Goal: Information Seeking & Learning: Learn about a topic

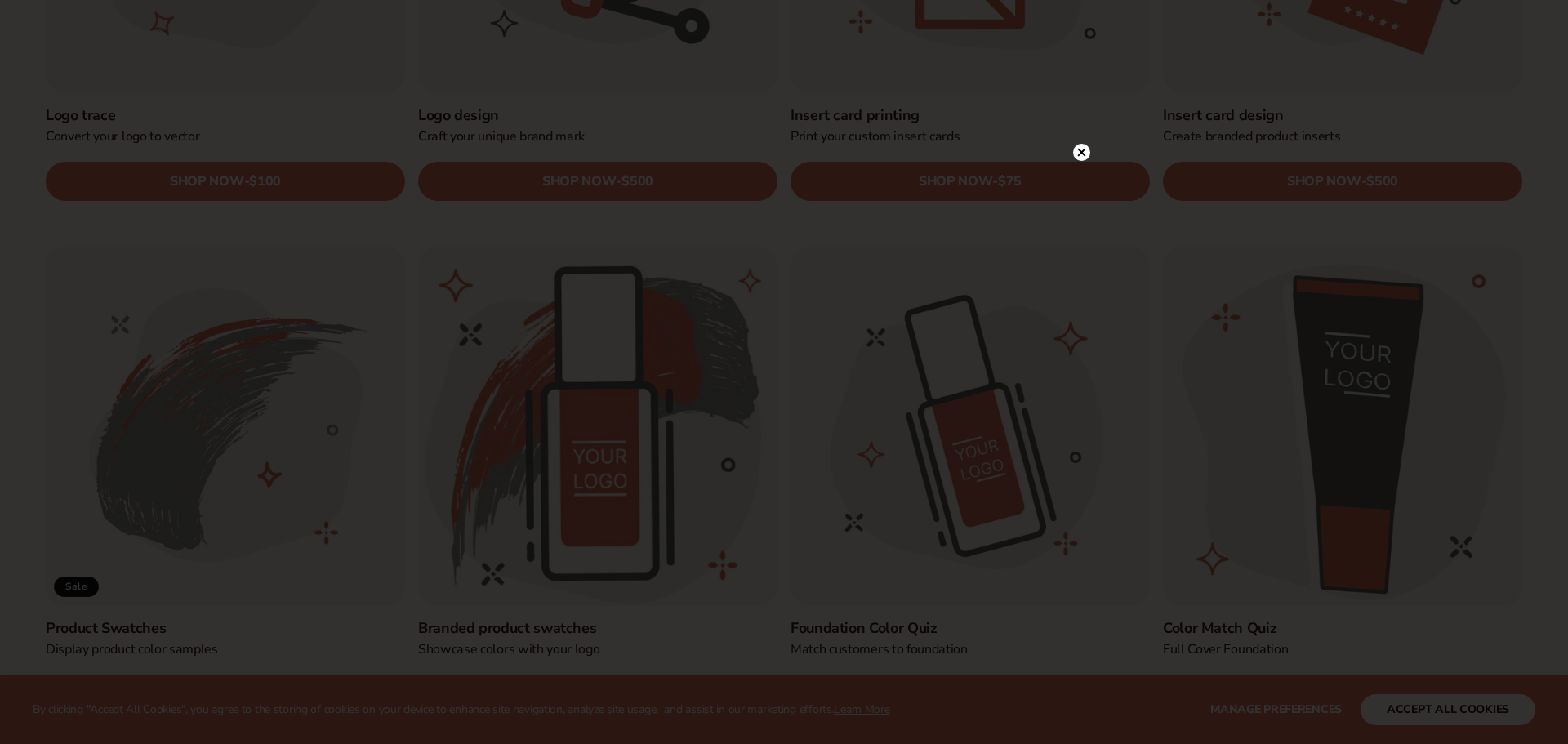
scroll to position [843, 0]
click at [1079, 190] on circle at bounding box center [1082, 186] width 17 height 17
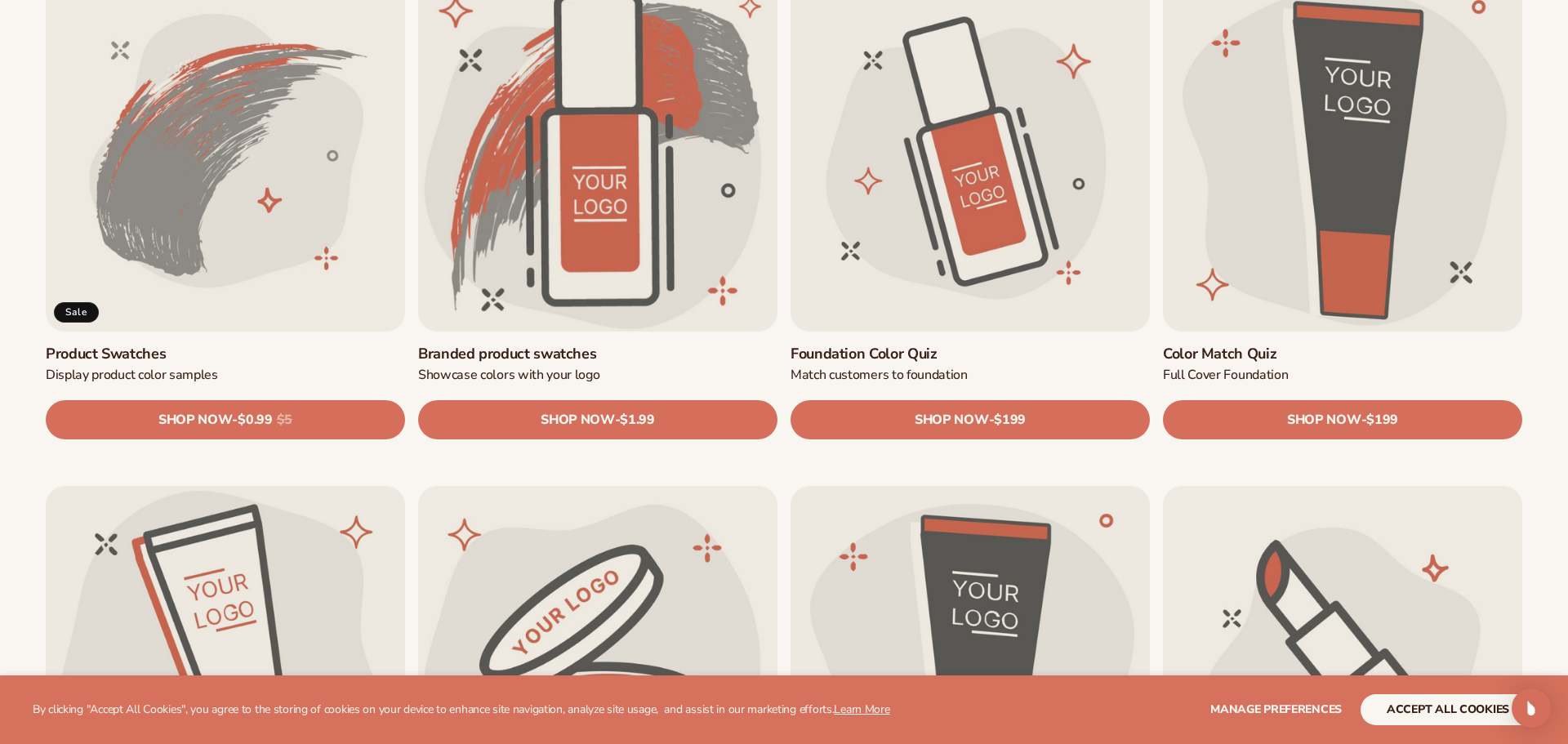
scroll to position [1127, 0]
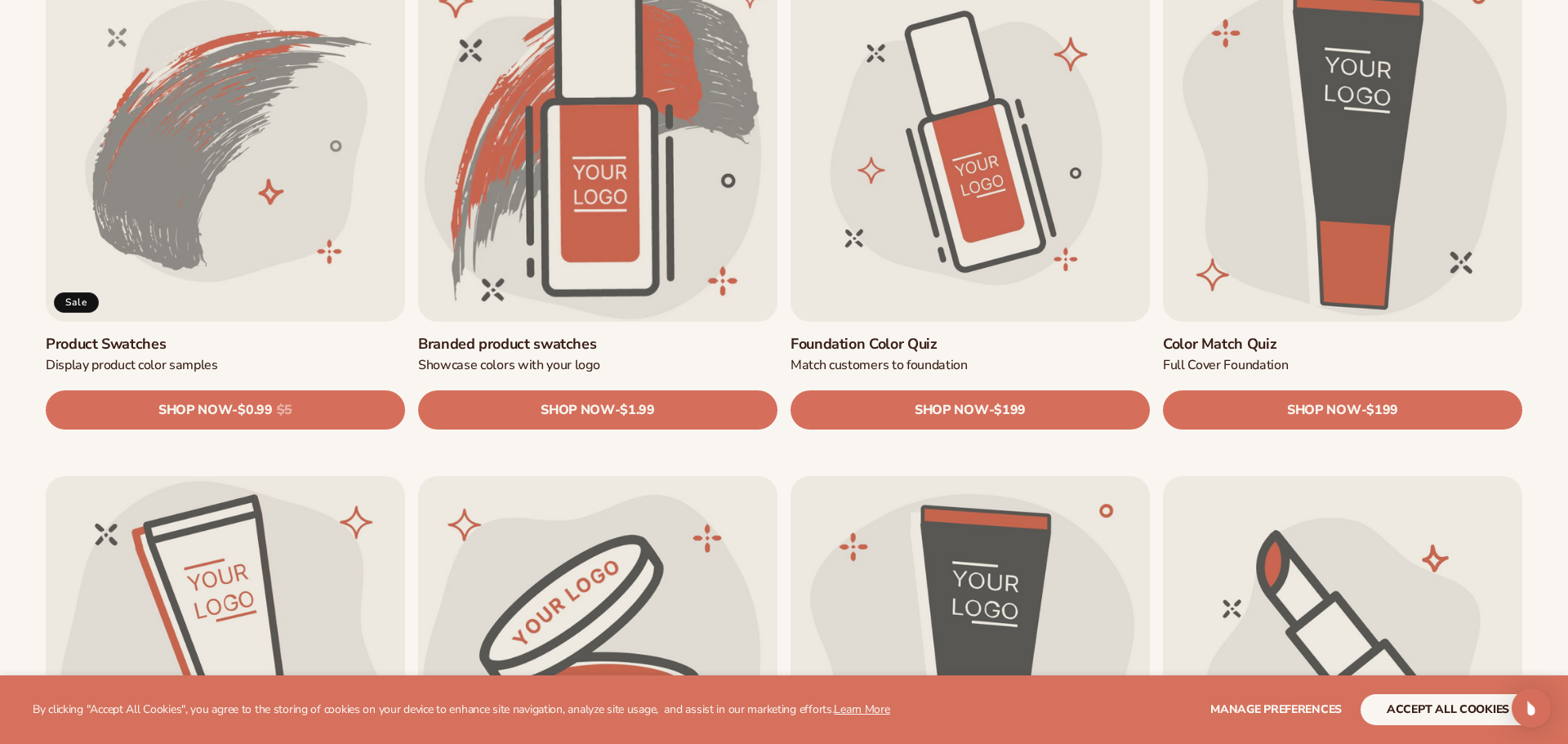
click at [248, 334] on link "Product Swatches" at bounding box center [225, 344] width 359 height 19
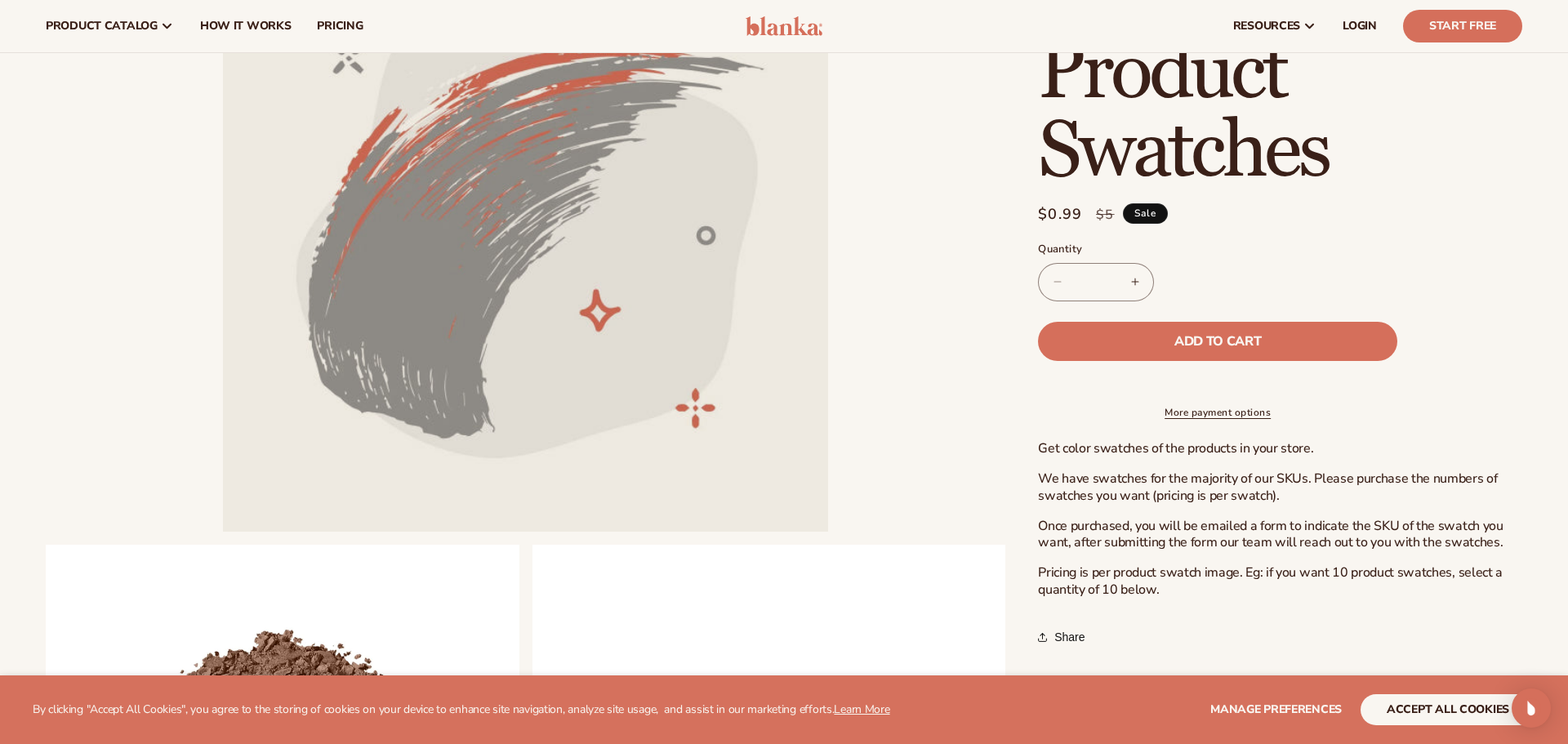
scroll to position [163, 0]
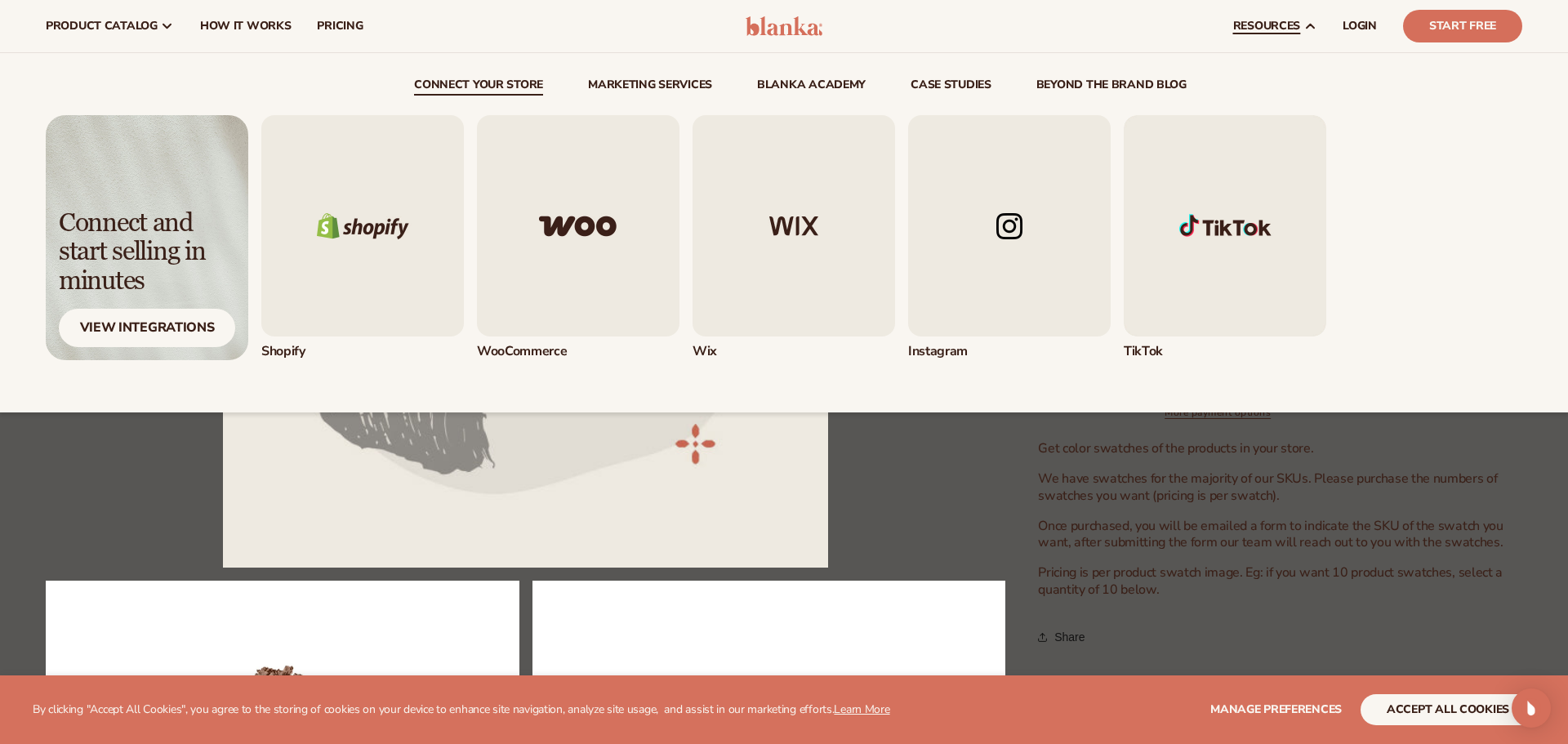
click at [1146, 81] on link "beyond the brand blog" at bounding box center [1111, 87] width 150 height 16
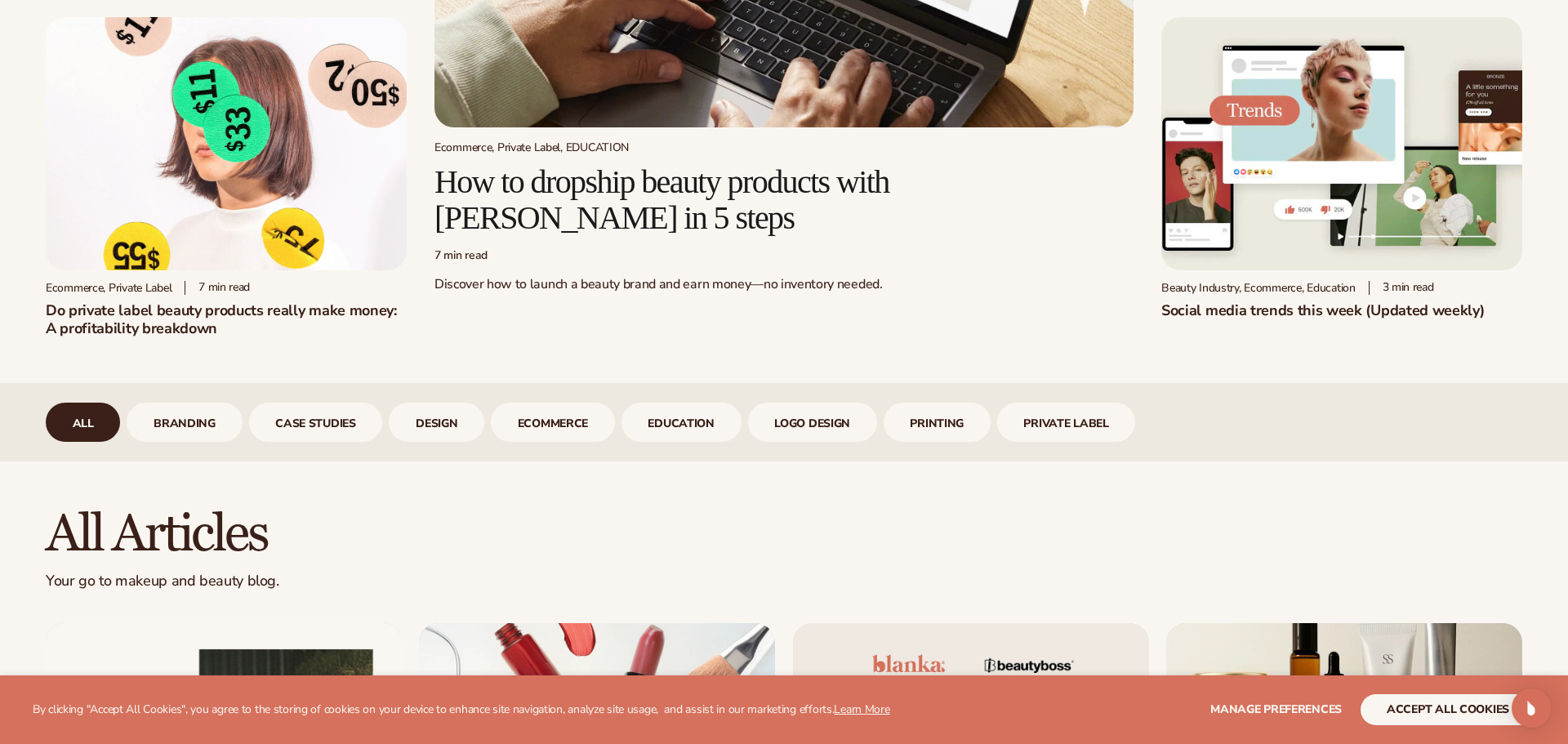
scroll to position [592, 0]
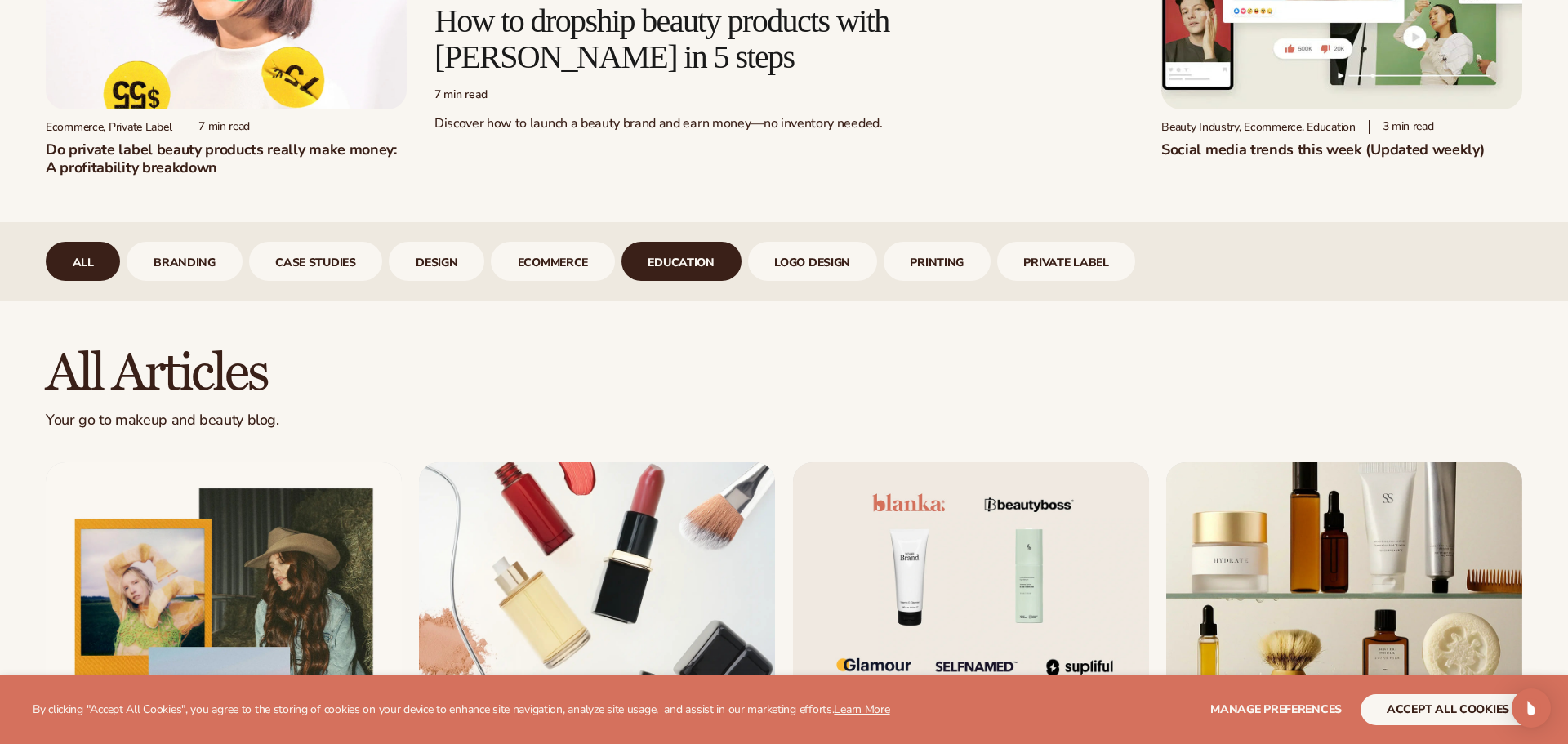
click at [669, 260] on link "Education" at bounding box center [681, 260] width 120 height 39
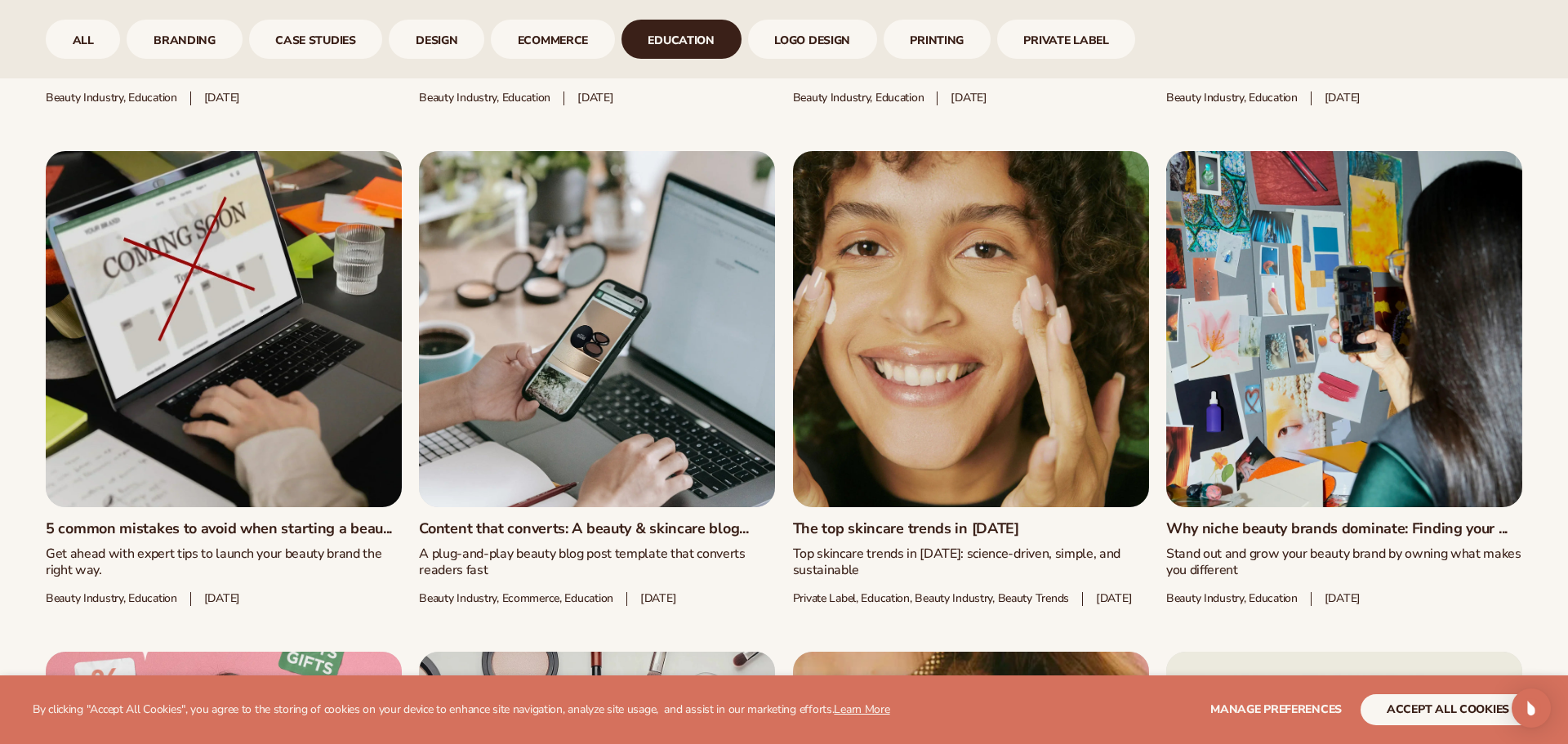
scroll to position [1389, 0]
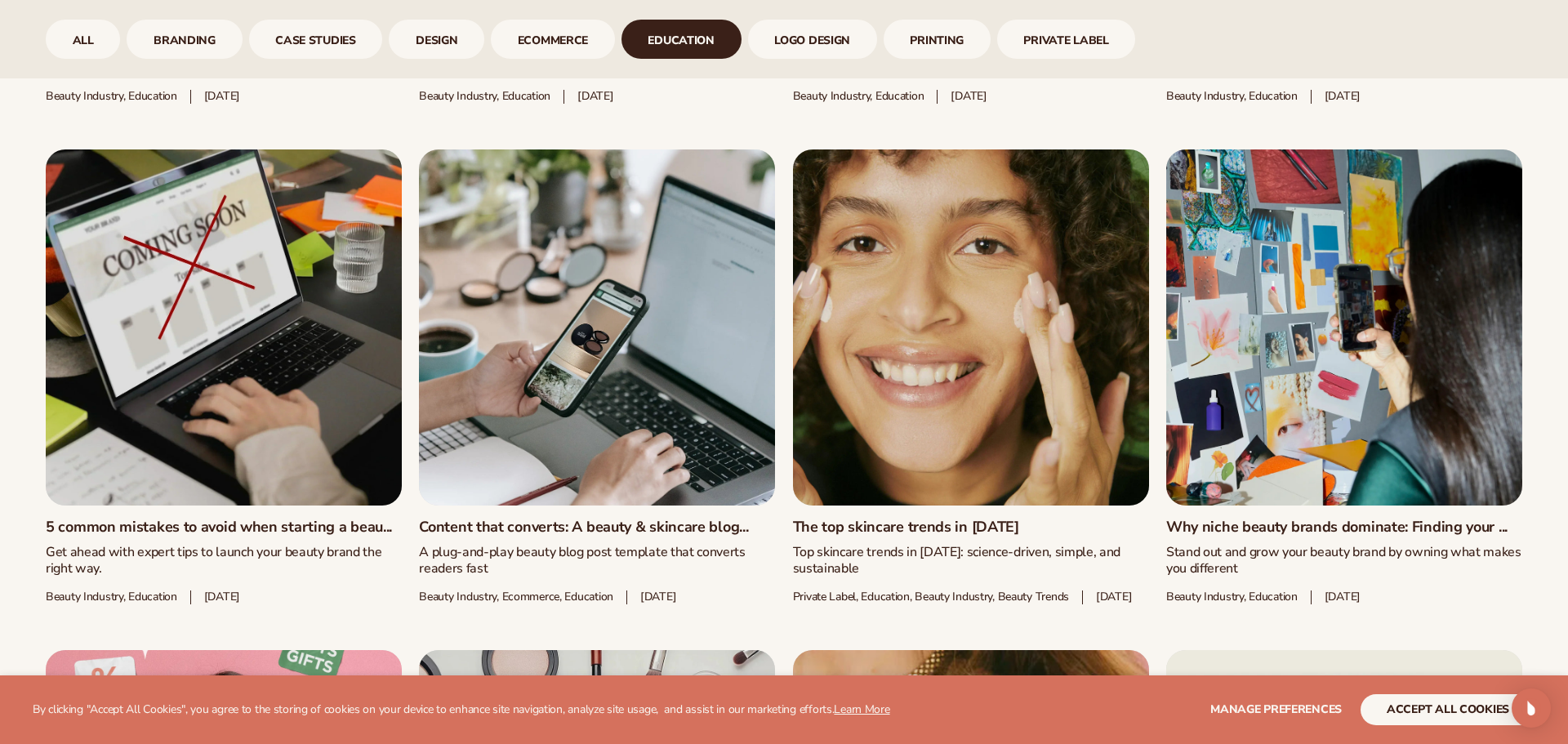
click at [846, 519] on link "The top skincare trends in 2025" at bounding box center [971, 528] width 356 height 18
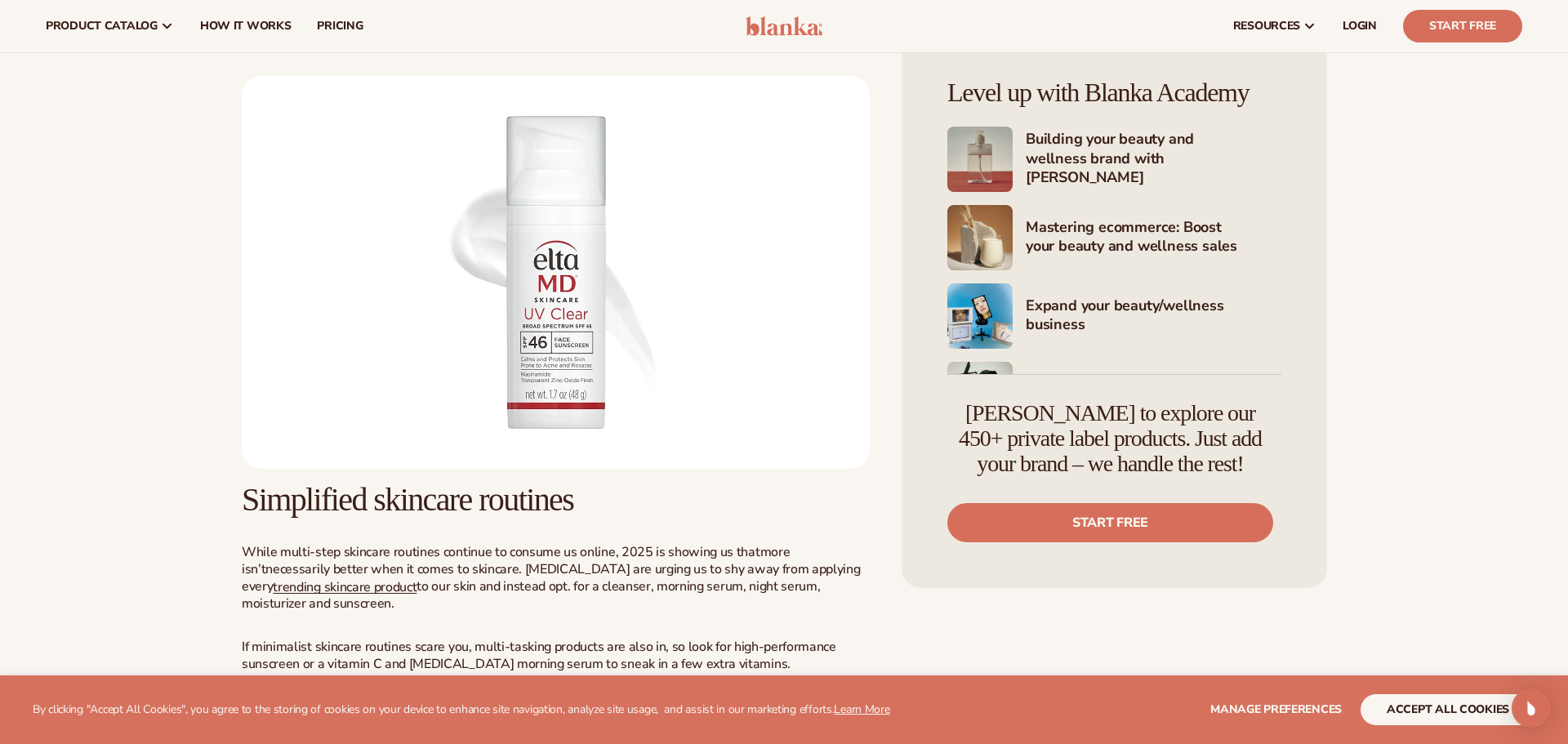
scroll to position [1040, 0]
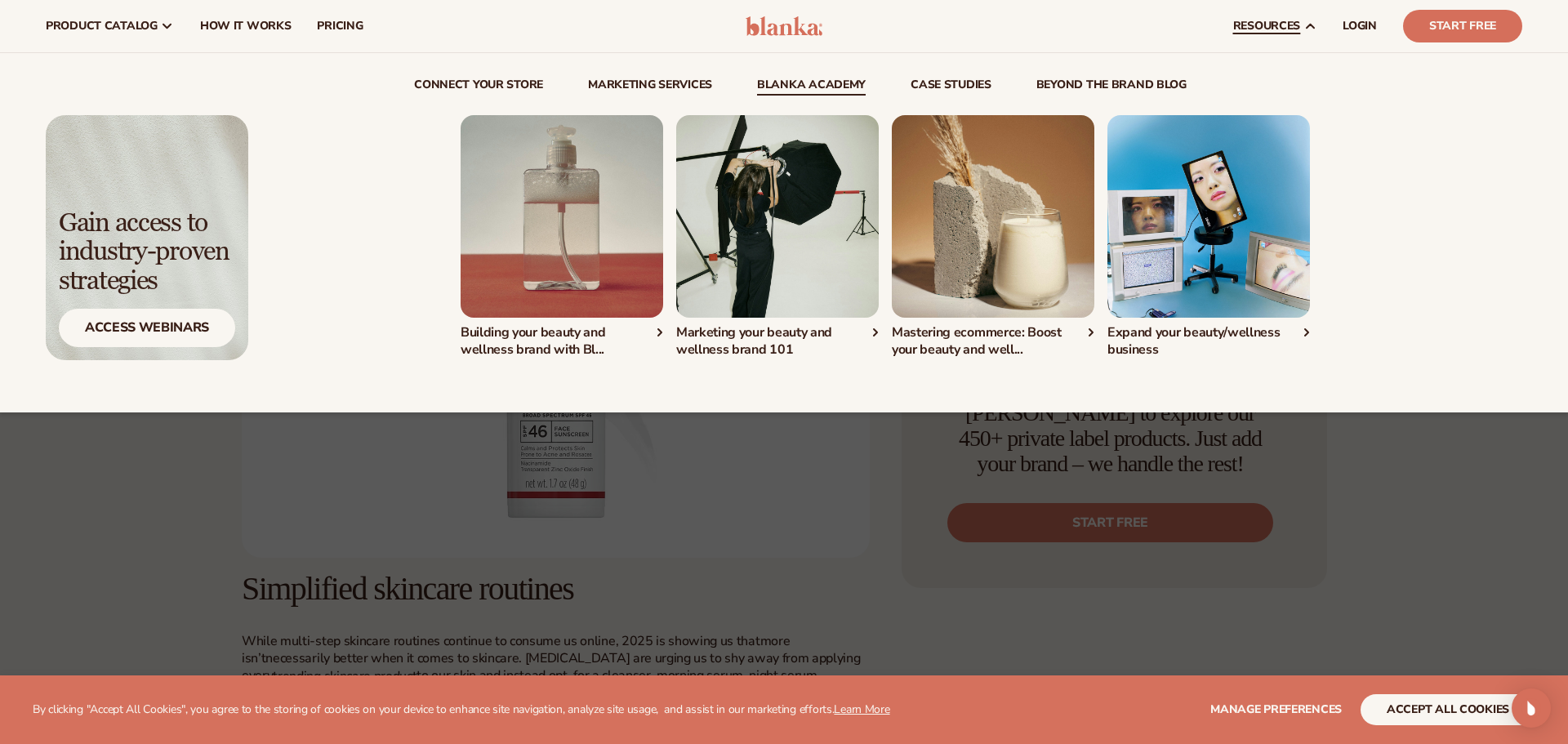
click at [784, 84] on link "Blanka Academy" at bounding box center [811, 87] width 109 height 16
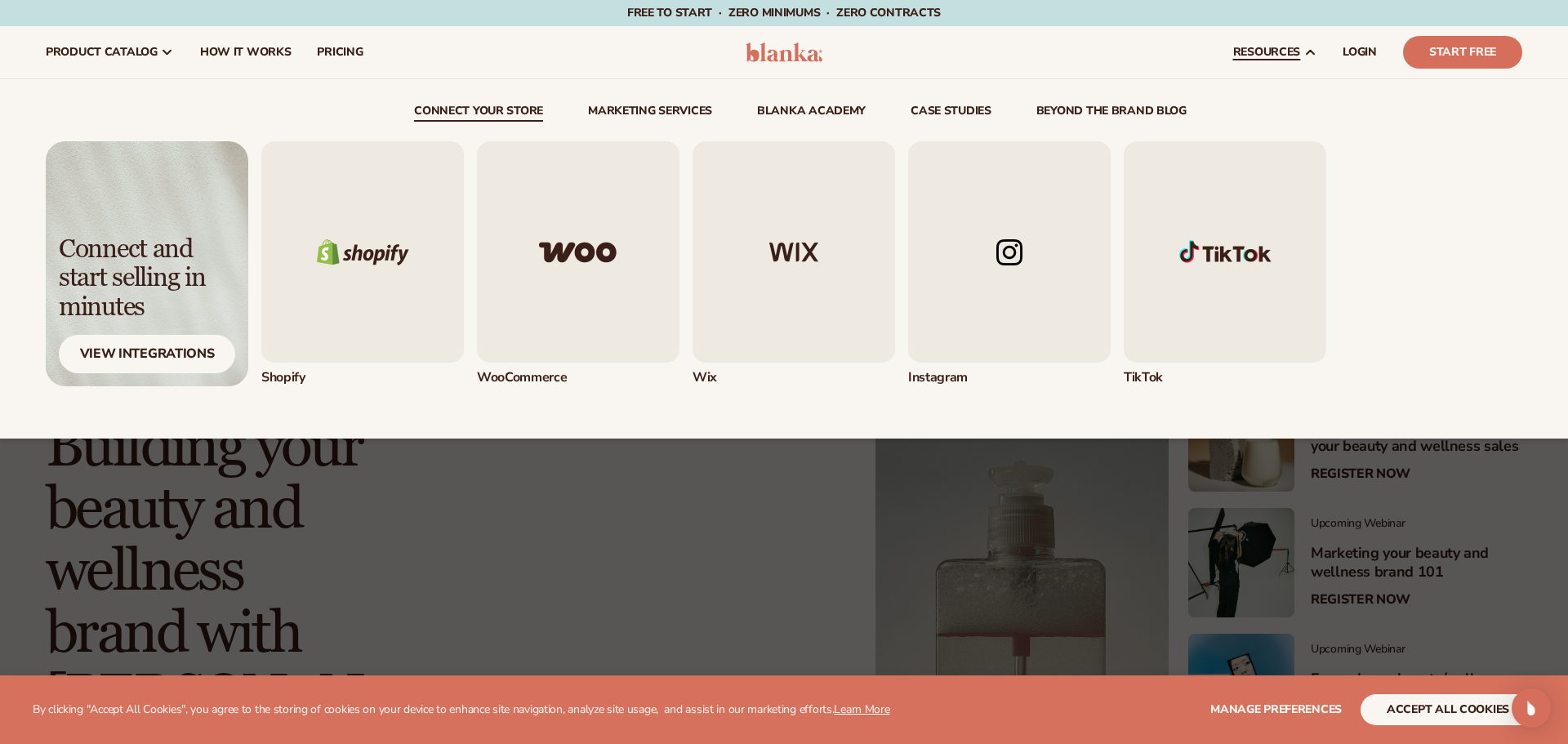
click at [1251, 259] on img "5 / 5" at bounding box center [1225, 252] width 203 height 222
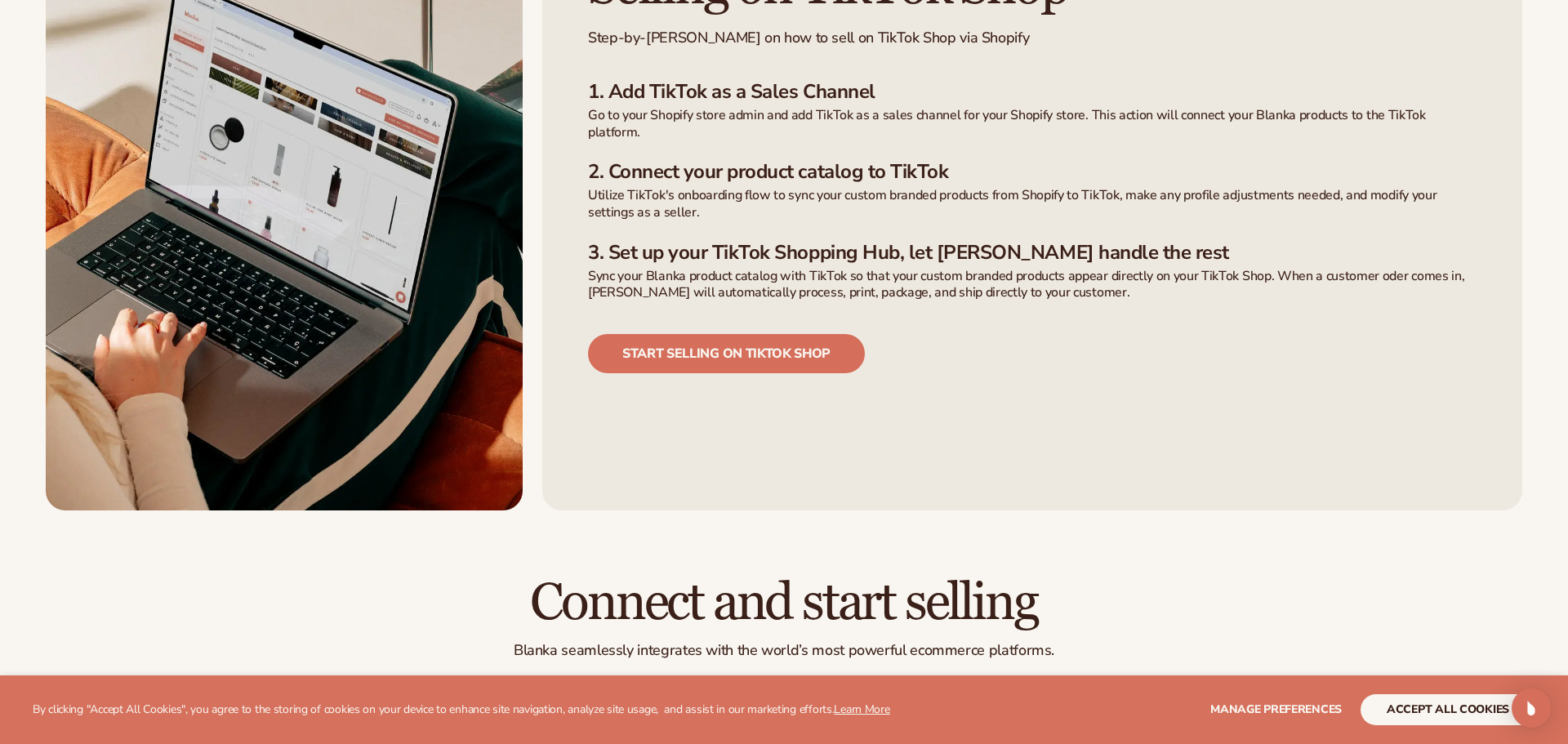
scroll to position [1227, 0]
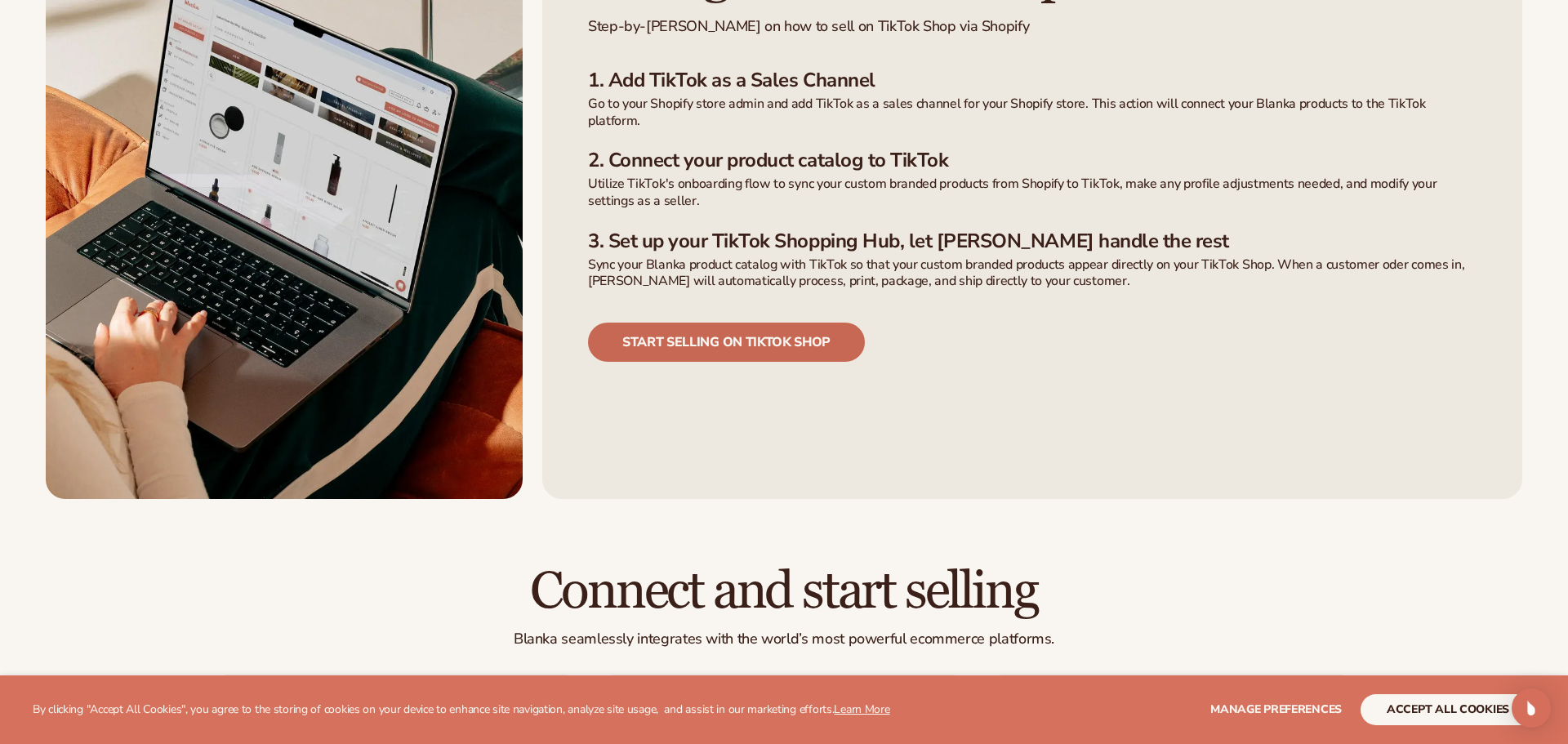
click at [809, 322] on link "Start selling on tiktok shop" at bounding box center [726, 341] width 277 height 39
